Goal: Task Accomplishment & Management: Use online tool/utility

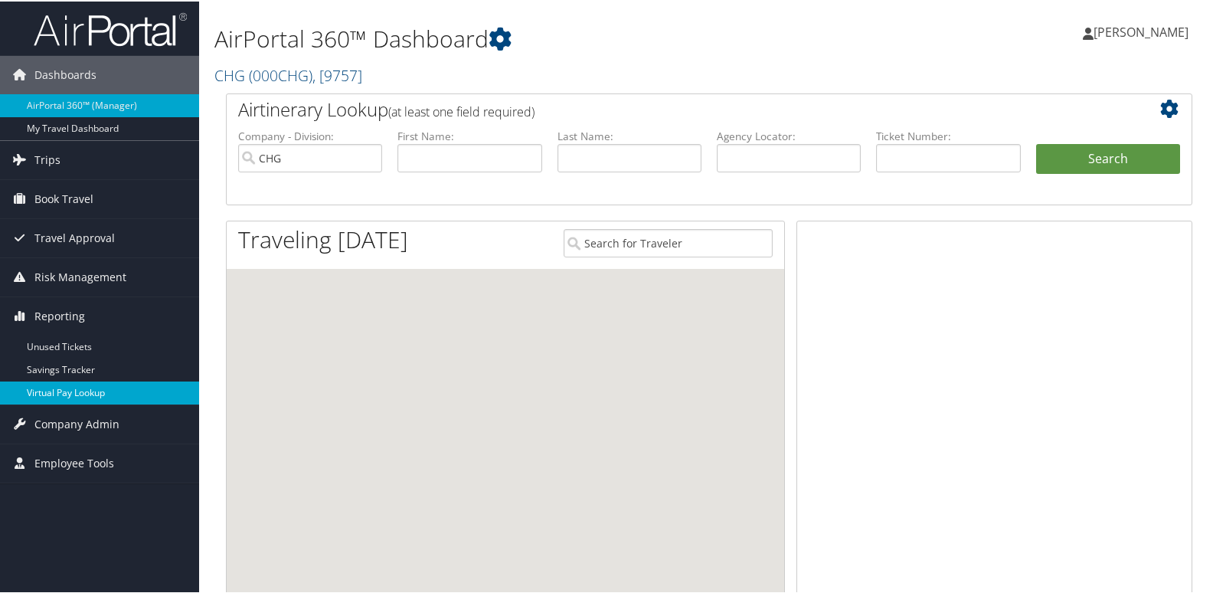
click at [61, 394] on link "Virtual Pay Lookup" at bounding box center [99, 391] width 199 height 23
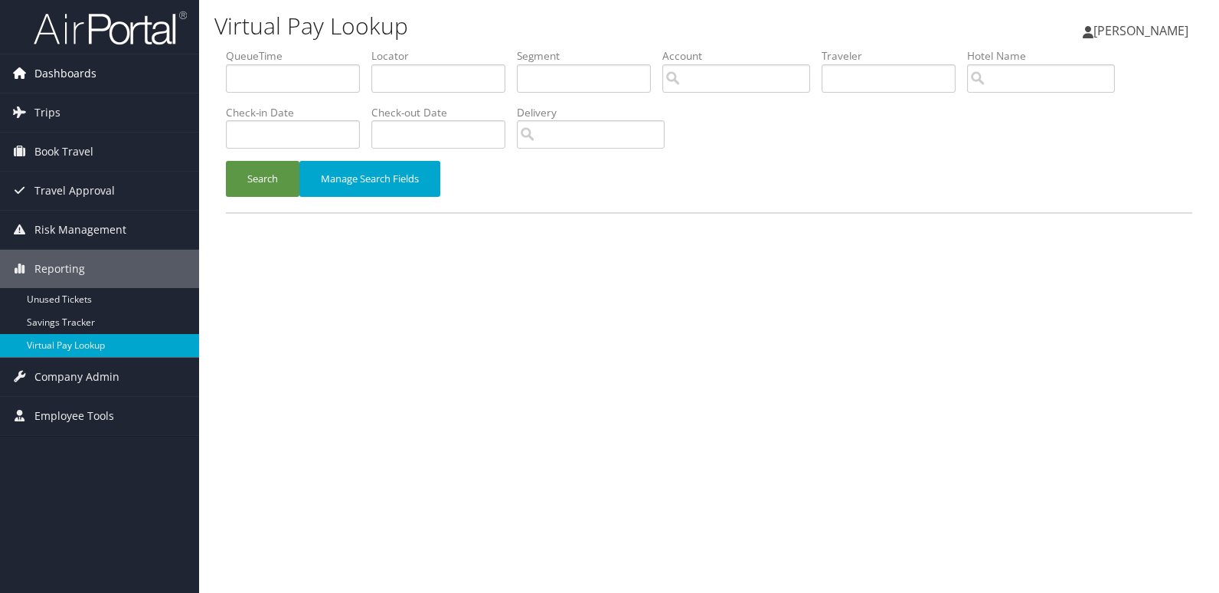
click at [54, 73] on span "Dashboards" at bounding box center [65, 73] width 62 height 38
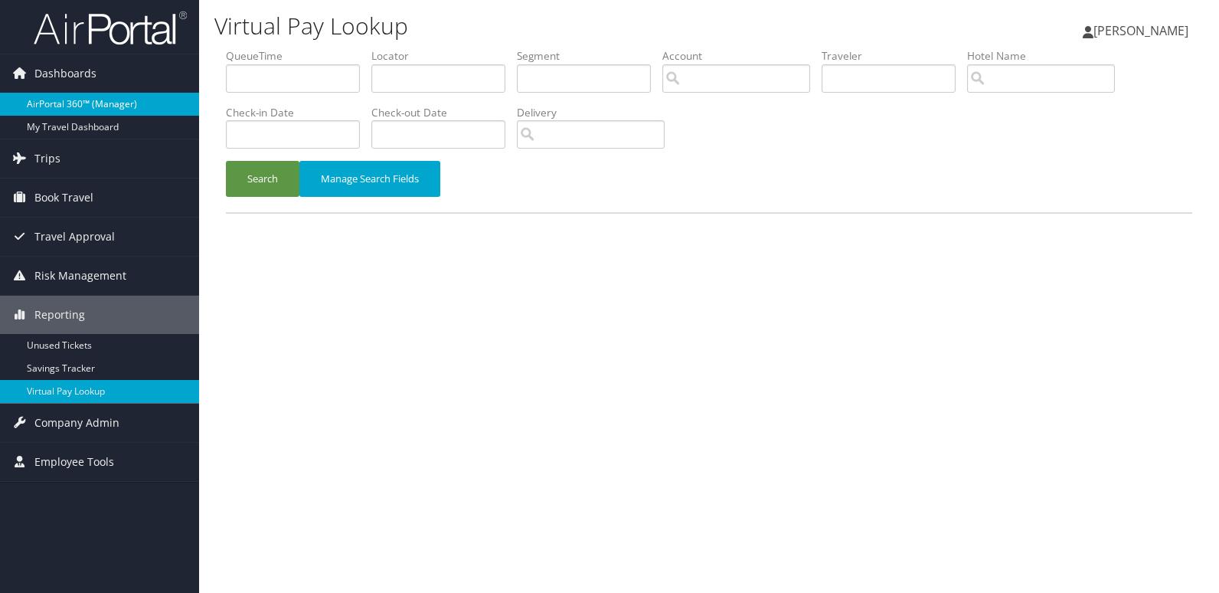
click at [65, 108] on link "AirPortal 360™ (Manager)" at bounding box center [99, 104] width 199 height 23
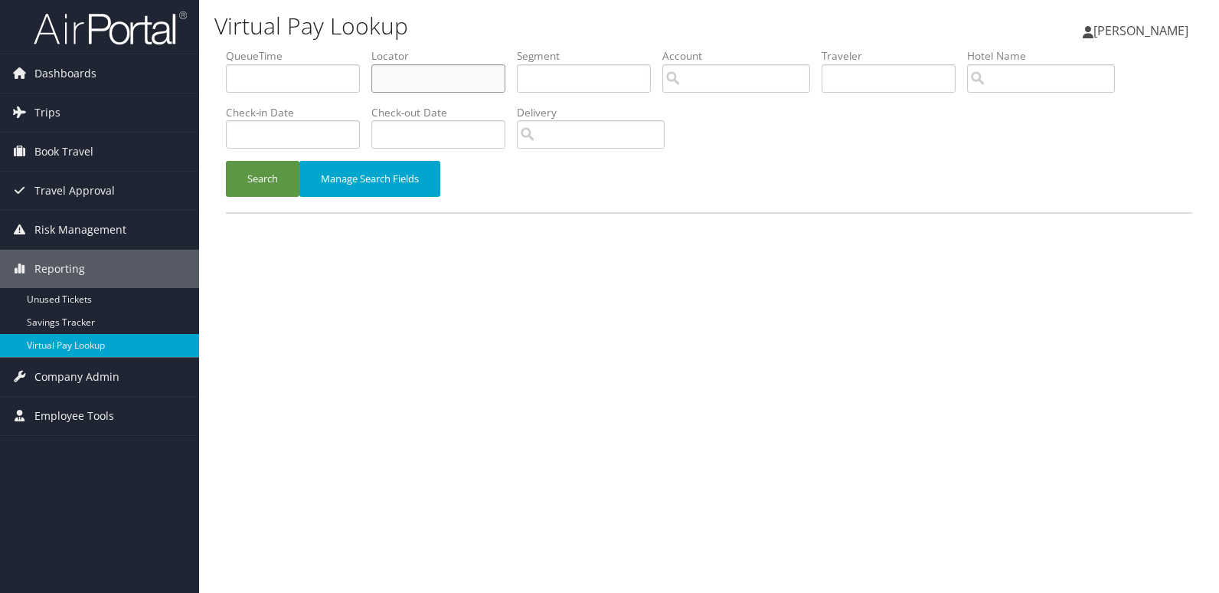
click at [401, 80] on input "text" at bounding box center [438, 78] width 134 height 28
paste input "KQBFOJ"
type input "KQBFOJ"
click at [253, 195] on button "Search" at bounding box center [263, 179] width 74 height 36
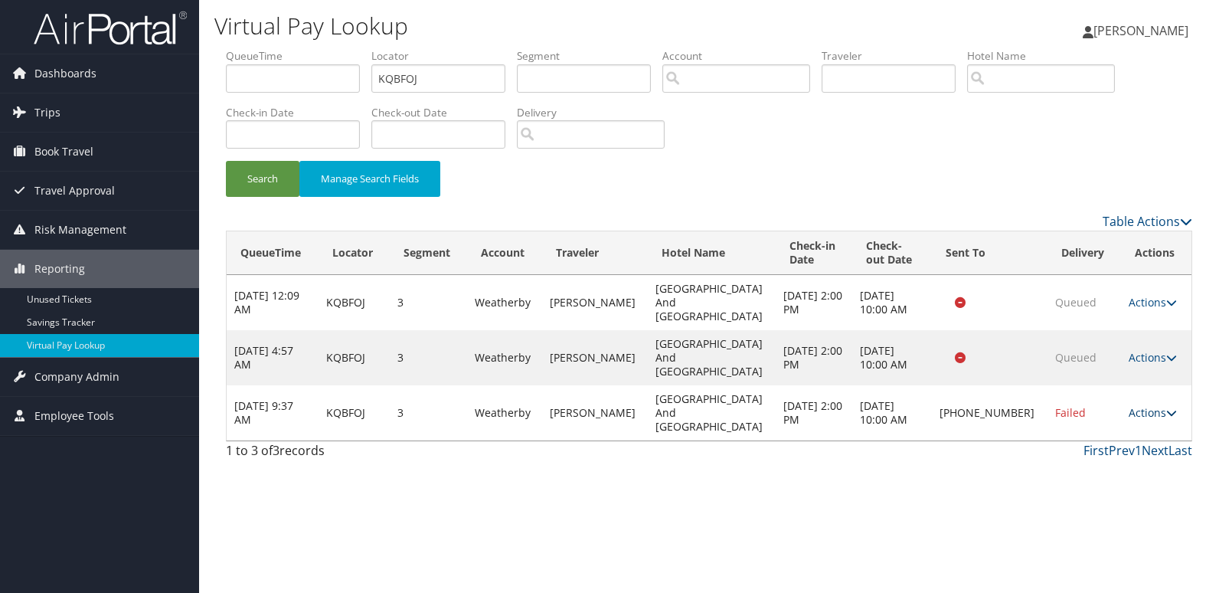
click at [1166, 407] on icon at bounding box center [1171, 412] width 11 height 11
click at [1099, 417] on link "Logs" at bounding box center [1099, 426] width 131 height 26
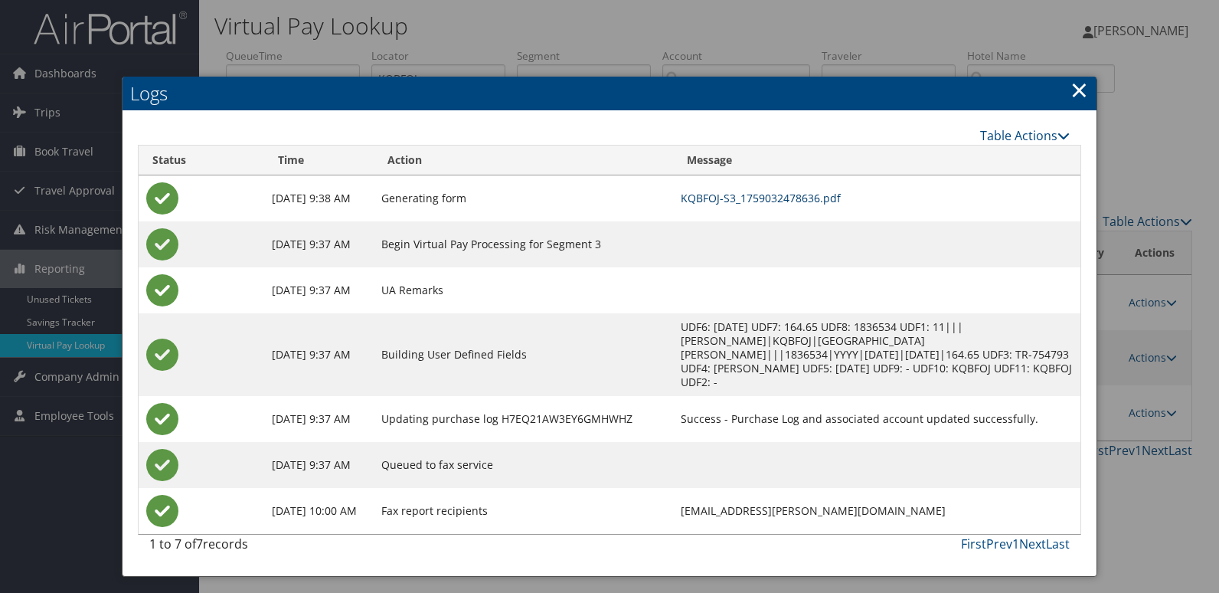
click at [798, 201] on link "KQBFOJ-S3_1759032478636.pdf" at bounding box center [761, 198] width 160 height 15
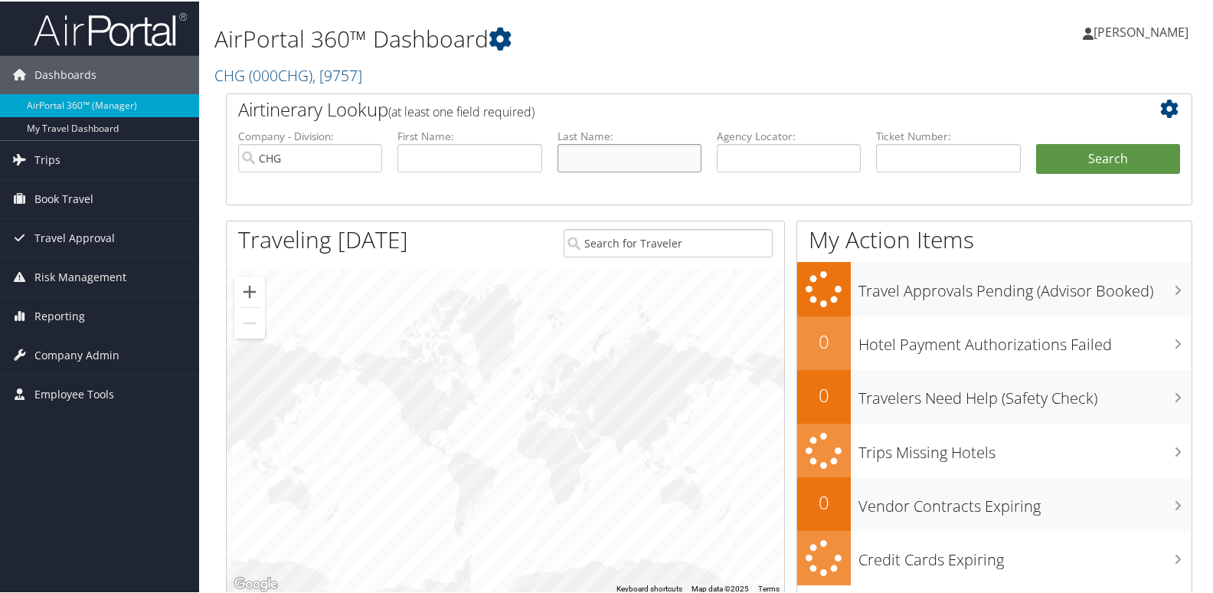
click at [576, 158] on input "text" at bounding box center [629, 156] width 144 height 28
type input "Lung"
click at [522, 155] on input "text" at bounding box center [469, 156] width 144 height 28
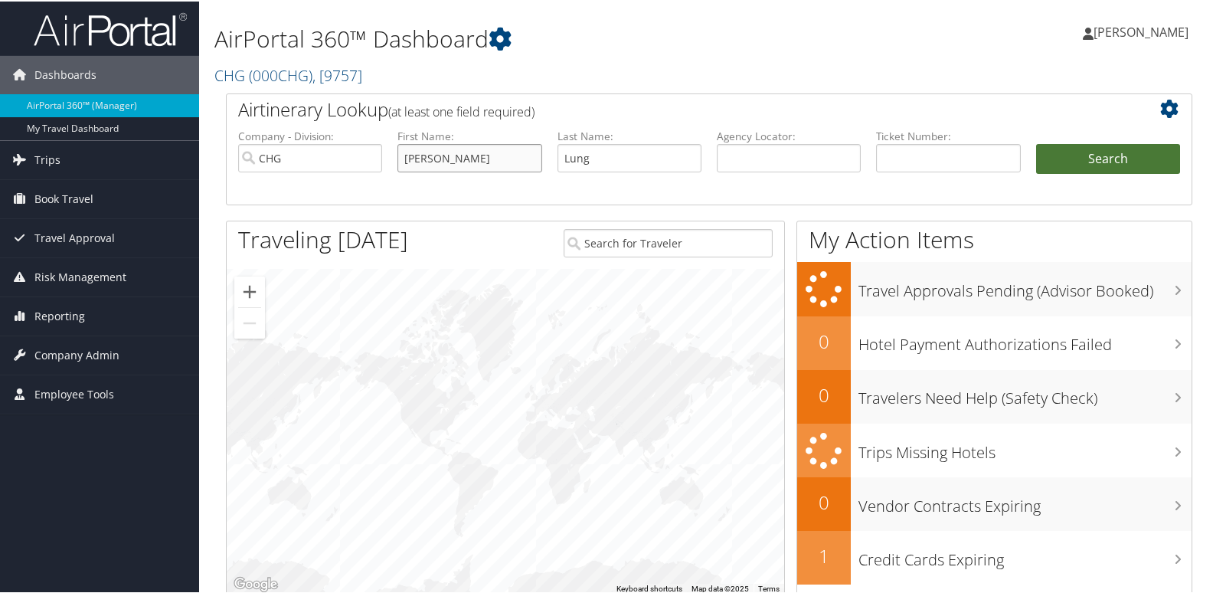
type input "[PERSON_NAME]"
drag, startPoint x: 1125, startPoint y: 149, endPoint x: 1126, endPoint y: 158, distance: 8.6
click at [1126, 158] on button "Search" at bounding box center [1108, 157] width 144 height 31
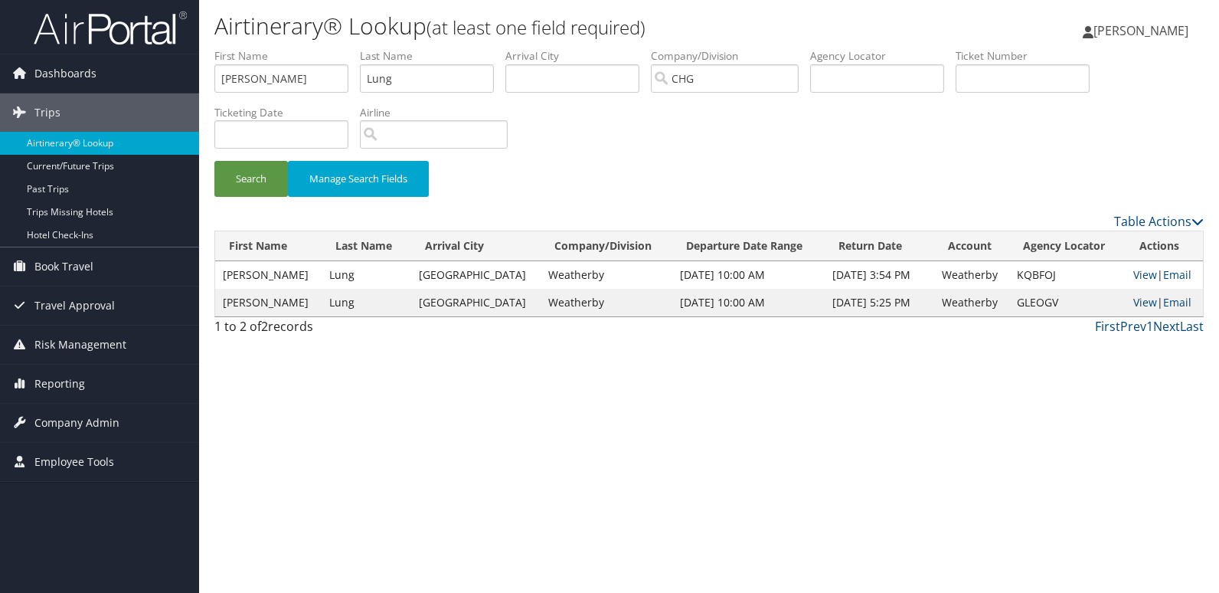
click at [1034, 273] on td "KQBFOJ" at bounding box center [1067, 275] width 116 height 28
copy td "KQBFOJ"
